Goal: Obtain resource: Download file/media

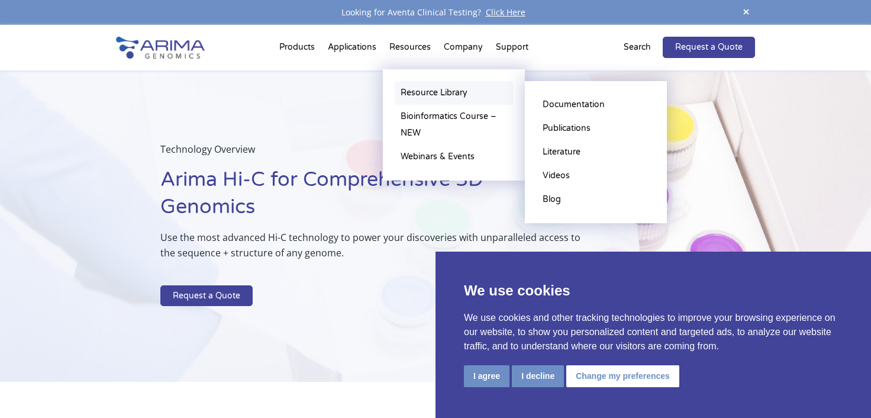
click at [429, 94] on link "Resource Library" at bounding box center [454, 93] width 118 height 24
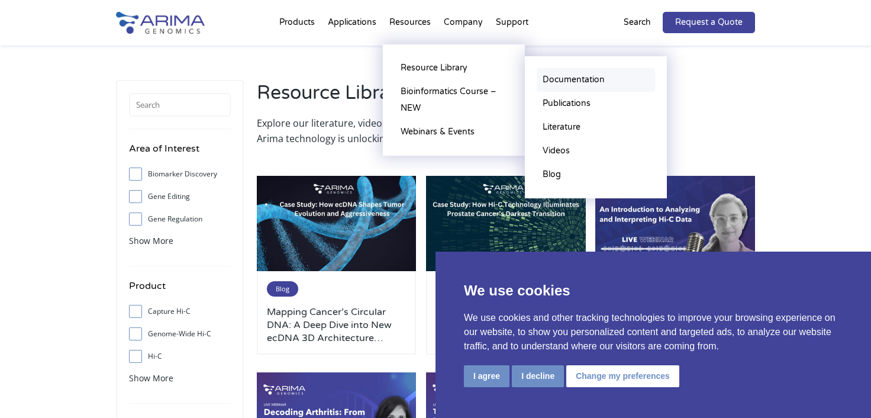
click at [567, 85] on link "Documentation" at bounding box center [595, 80] width 118 height 24
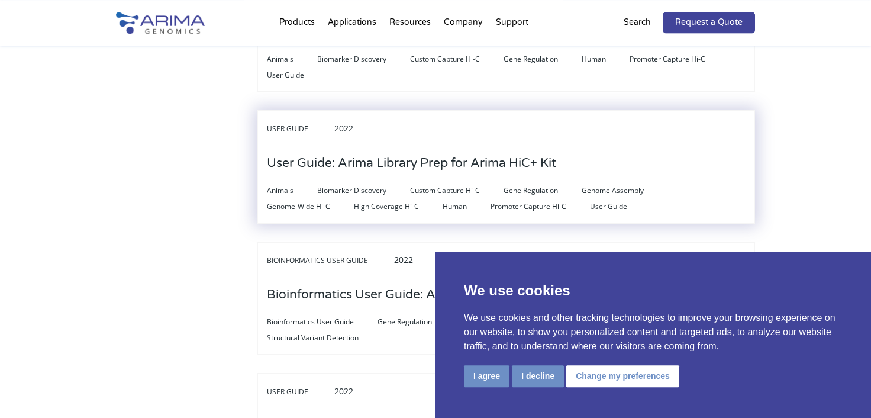
scroll to position [783, 0]
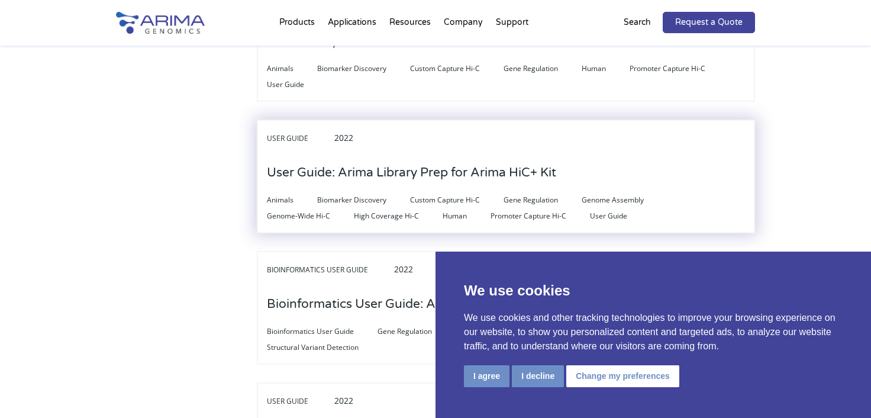
click at [376, 162] on h3 "User Guide: Arima Library Prep for Arima HiC+ Kit" at bounding box center [411, 172] width 289 height 37
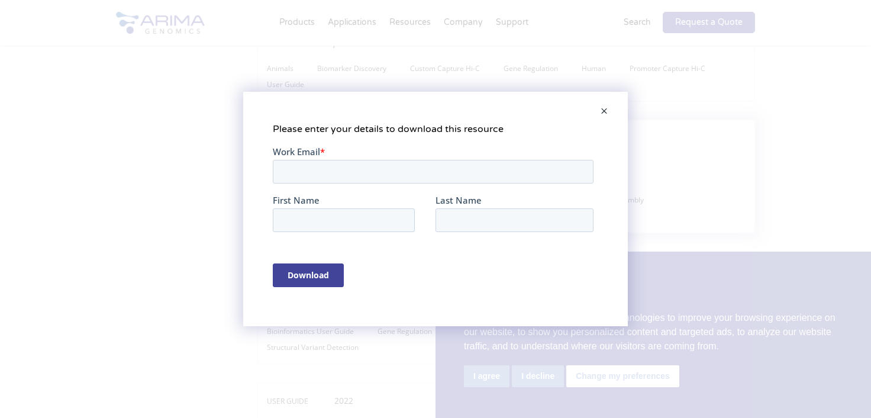
scroll to position [0, 0]
click at [425, 171] on input "Work Email *" at bounding box center [433, 171] width 321 height 24
type input "herve.acloque@inrae.fr"
type input "Hervé"
type input "Acloque"
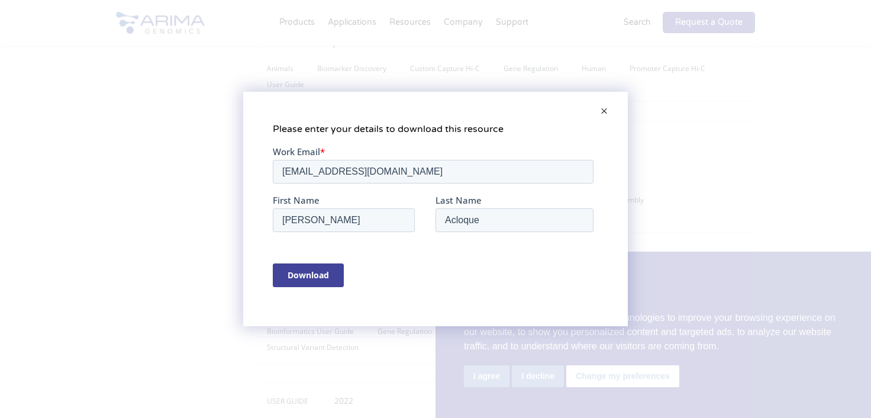
click at [302, 276] on input "Download" at bounding box center [308, 275] width 71 height 24
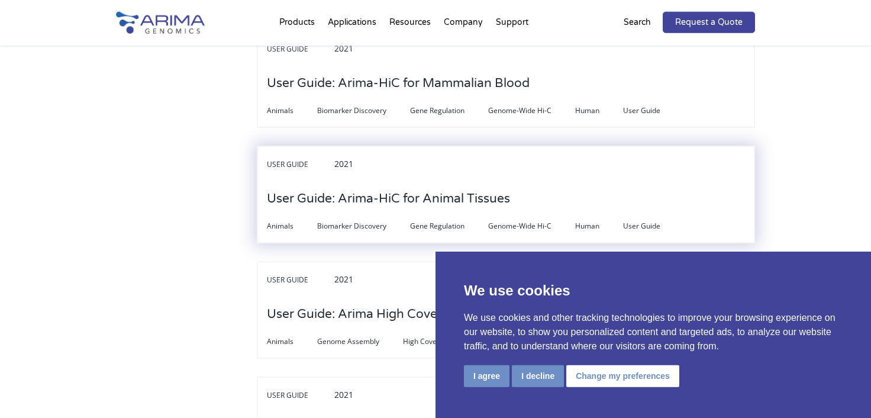
scroll to position [3330, 0]
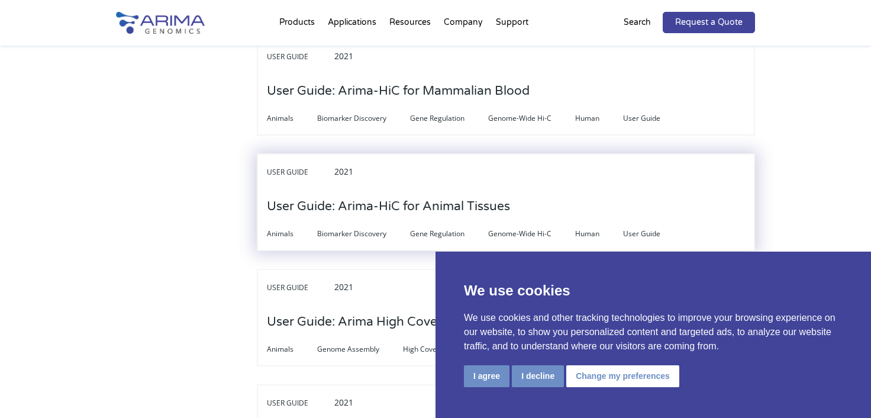
click at [364, 188] on h3 "User Guide: Arima-HiC for Animal Tissues" at bounding box center [388, 206] width 243 height 37
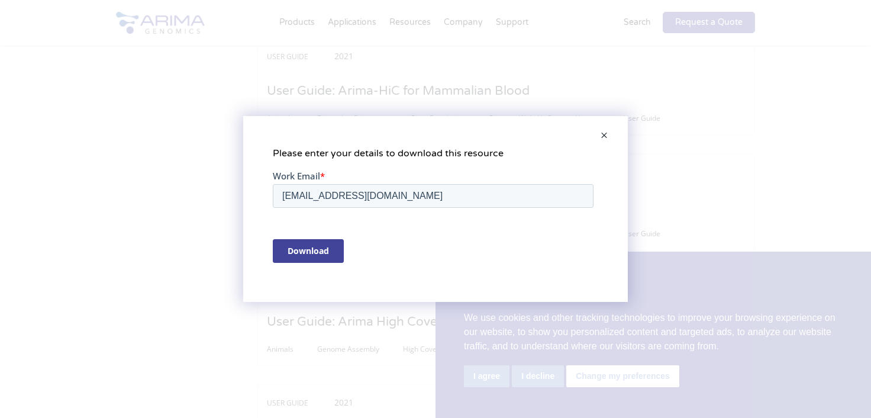
scroll to position [0, 0]
click at [316, 252] on input "Download" at bounding box center [308, 250] width 71 height 24
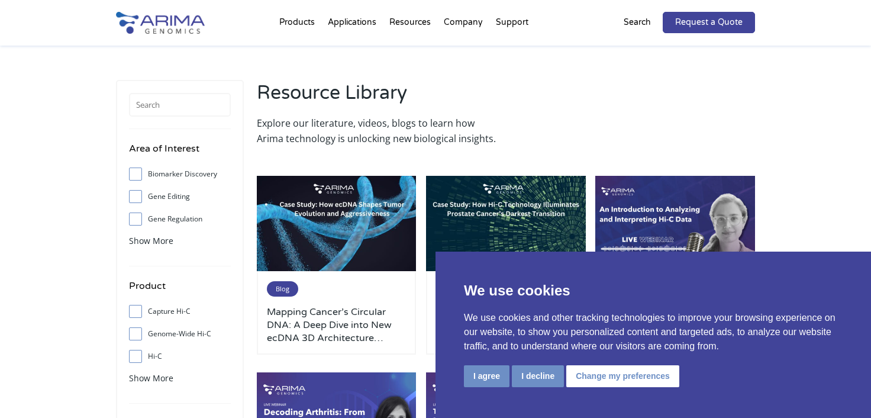
click at [642, 24] on p "Search" at bounding box center [636, 22] width 27 height 15
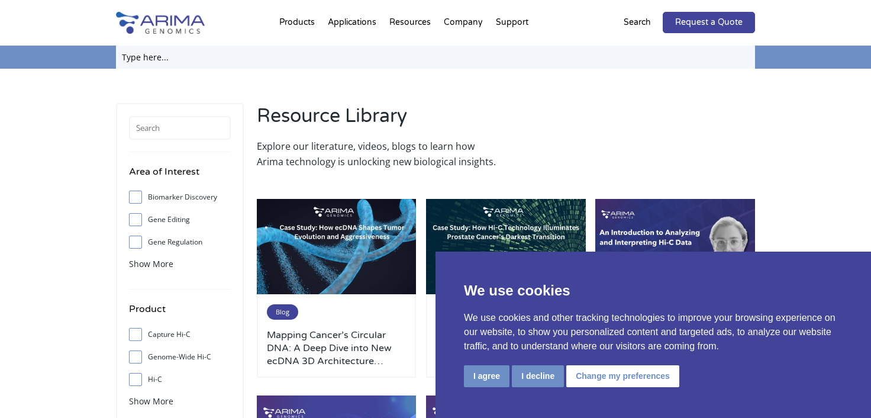
click at [346, 52] on input "text" at bounding box center [435, 57] width 639 height 23
type input "A510008"
click input "Search" at bounding box center [0, 0] width 0 height 0
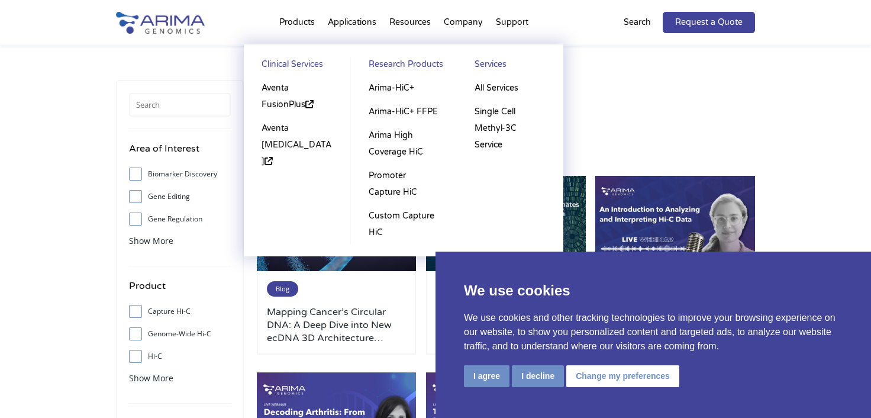
click at [285, 23] on li "Products Clinical Services Aventa FusionPlus Aventa Lymphoma Research Products …" at bounding box center [297, 25] width 49 height 40
click at [390, 91] on link "Arima-HiC+" at bounding box center [404, 88] width 82 height 24
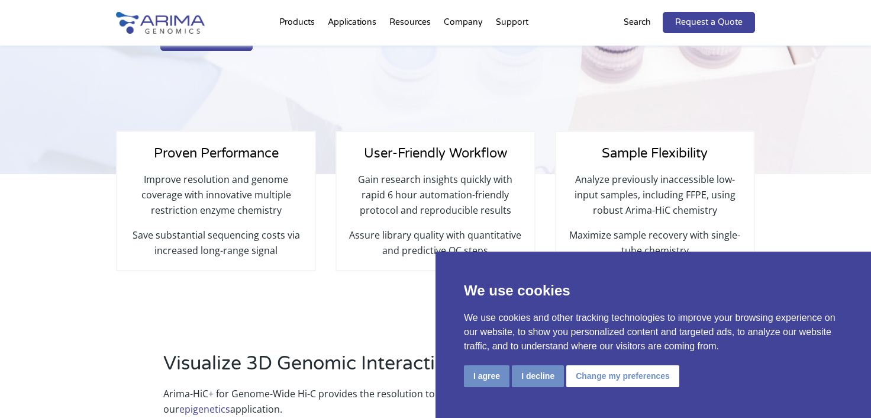
select select "Other/Non-US"
select select "[GEOGRAPHIC_DATA]"
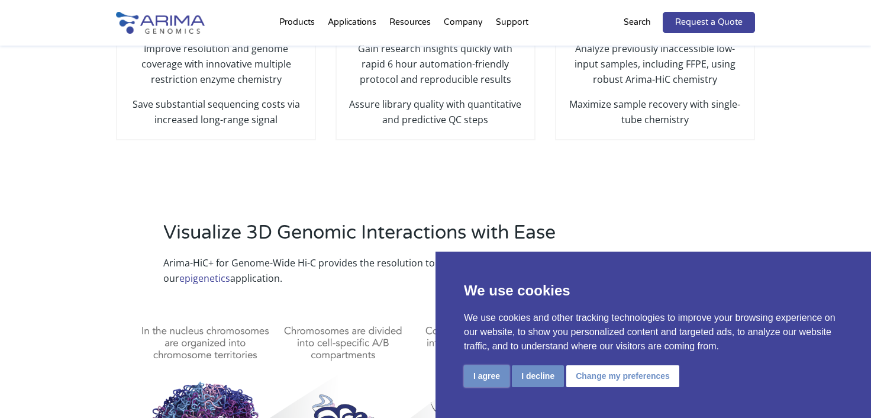
click at [489, 375] on button "I agree" at bounding box center [487, 376] width 46 height 22
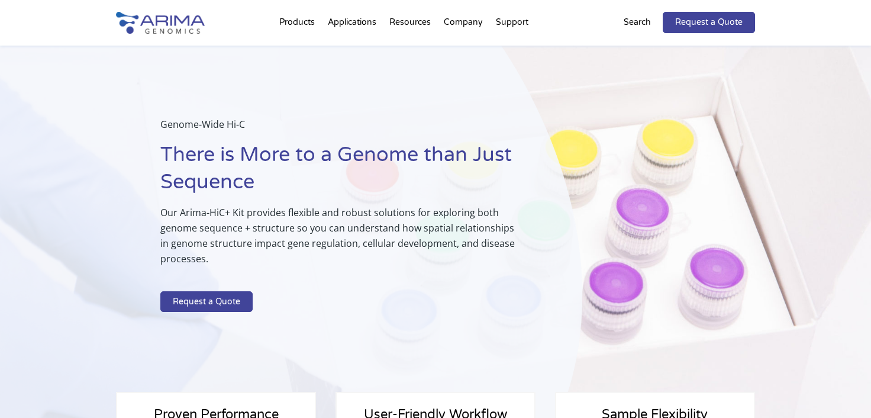
click at [263, 66] on div "Genome-Wide Hi-C There is More to a Genome than Just Sequence Our Arima-HiC+ Ki…" at bounding box center [291, 241] width 582 height 390
click at [633, 23] on p "Search" at bounding box center [636, 22] width 27 height 15
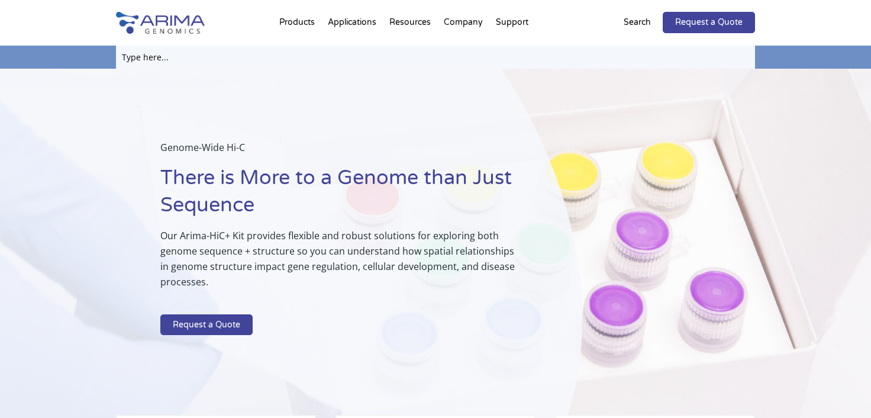
click at [454, 61] on input "text" at bounding box center [435, 57] width 639 height 23
type input "A510008"
click input "Search" at bounding box center [0, 0] width 0 height 0
